Goal: Task Accomplishment & Management: Manage account settings

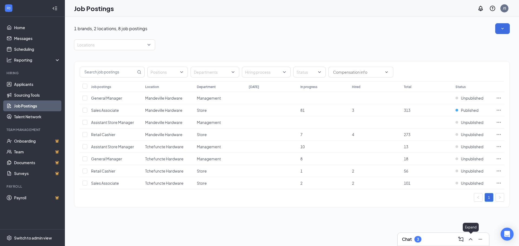
click at [469, 241] on icon "ChevronUp" at bounding box center [471, 239] width 6 height 6
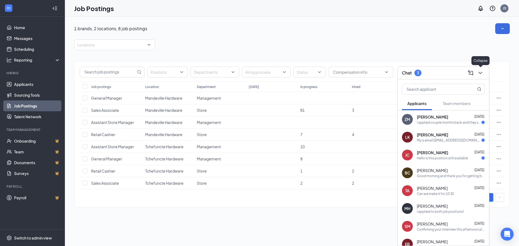
click at [479, 71] on icon "ChevronDown" at bounding box center [480, 73] width 6 height 6
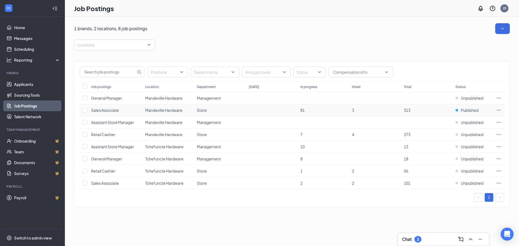
click at [499, 111] on icon "Ellipses" at bounding box center [498, 110] width 5 height 5
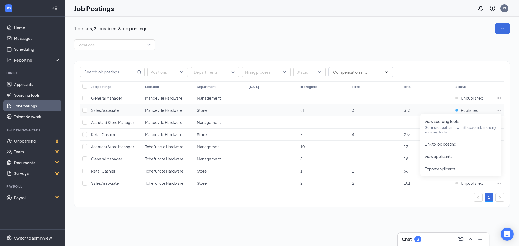
click at [439, 110] on td "313" at bounding box center [427, 110] width 52 height 12
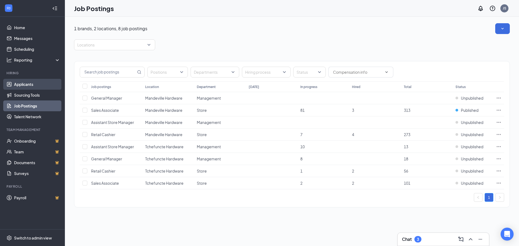
click at [33, 88] on link "Applicants" at bounding box center [37, 84] width 46 height 11
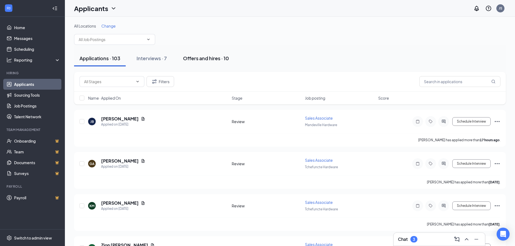
click at [200, 59] on div "Offers and hires · 10" at bounding box center [206, 58] width 46 height 7
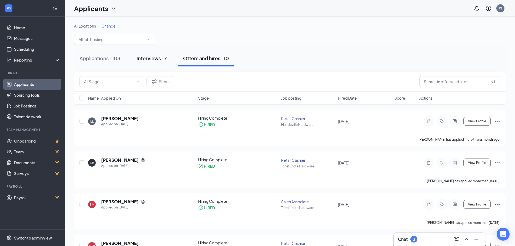
click at [161, 58] on div "Interviews · 7" at bounding box center [152, 58] width 30 height 7
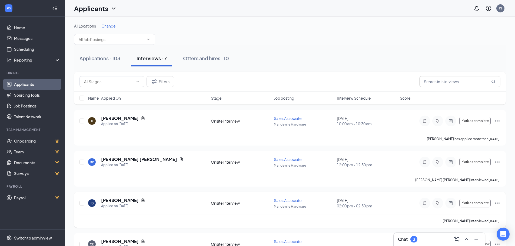
click at [496, 202] on icon "Ellipses" at bounding box center [497, 203] width 6 height 6
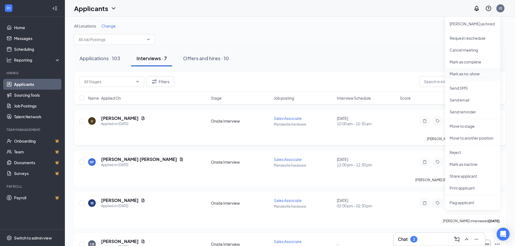
click at [459, 74] on p "Mark as no-show" at bounding box center [473, 73] width 47 height 5
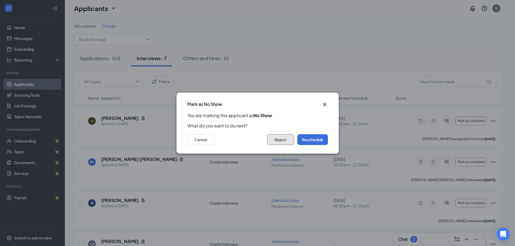
click at [283, 138] on button "Reject" at bounding box center [280, 139] width 27 height 11
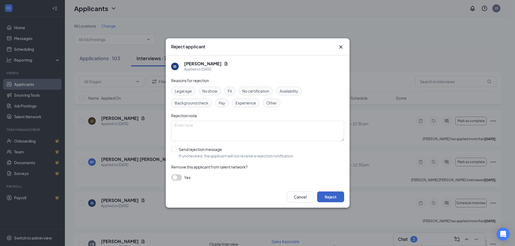
click at [330, 200] on button "Reject" at bounding box center [330, 197] width 27 height 11
